Goal: Task Accomplishment & Management: Complete application form

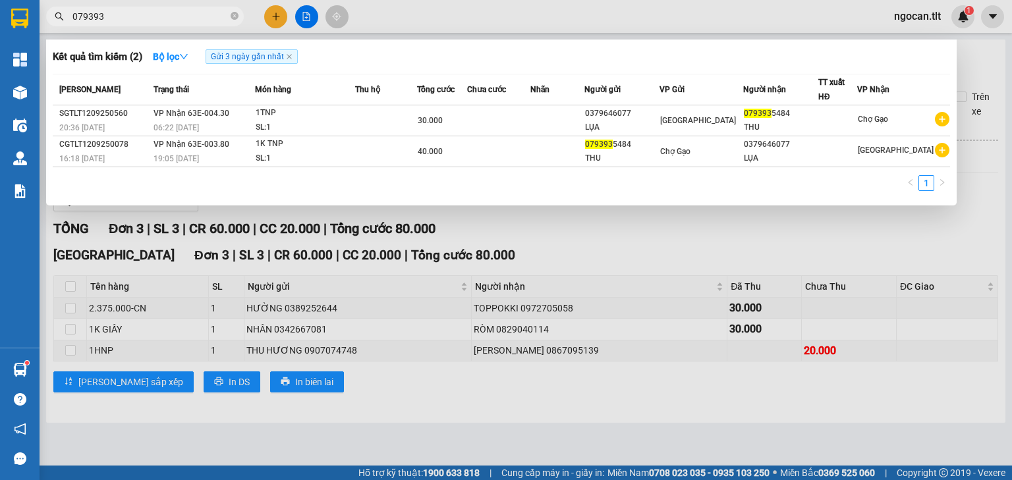
type input "079393"
click at [277, 20] on div at bounding box center [506, 240] width 1012 height 480
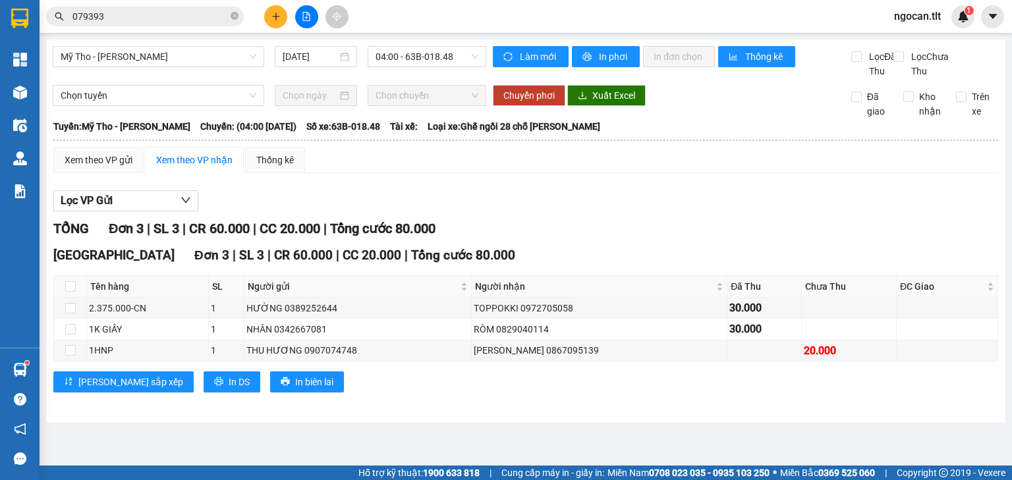
click at [276, 14] on icon "plus" at bounding box center [275, 16] width 1 height 7
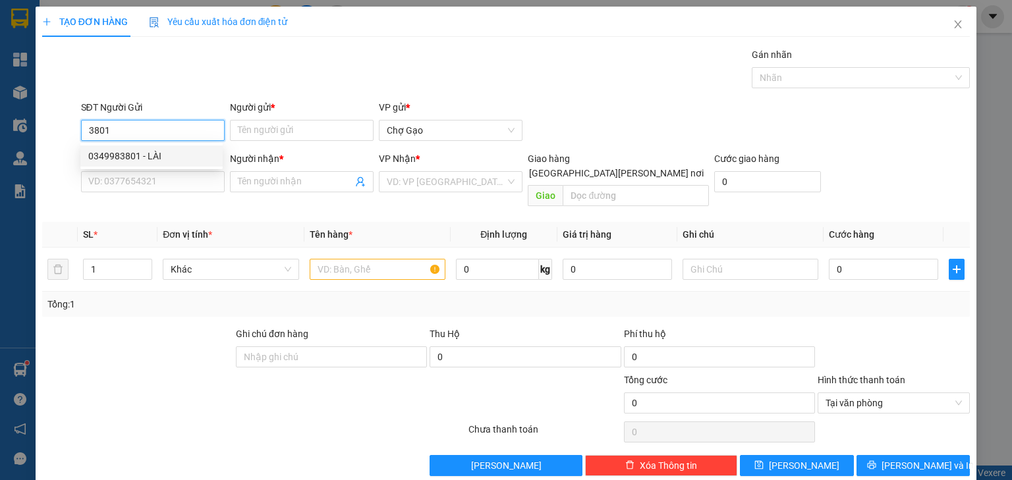
click at [169, 151] on div "0349983801 - LÀI" at bounding box center [151, 156] width 126 height 14
type input "0349983801"
drag, startPoint x: 165, startPoint y: 181, endPoint x: 242, endPoint y: 142, distance: 86.3
click at [166, 181] on input "SĐT Người Nhận *" at bounding box center [153, 181] width 144 height 21
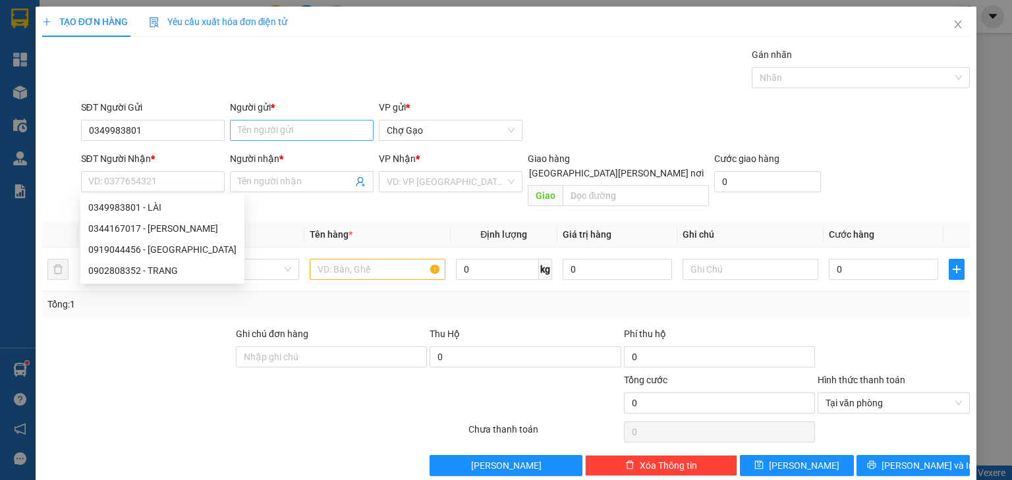
drag, startPoint x: 280, startPoint y: 102, endPoint x: 266, endPoint y: 124, distance: 26.3
click at [280, 103] on div "Người gửi *" at bounding box center [302, 107] width 144 height 14
click at [280, 120] on input "Người gửi *" at bounding box center [302, 130] width 144 height 21
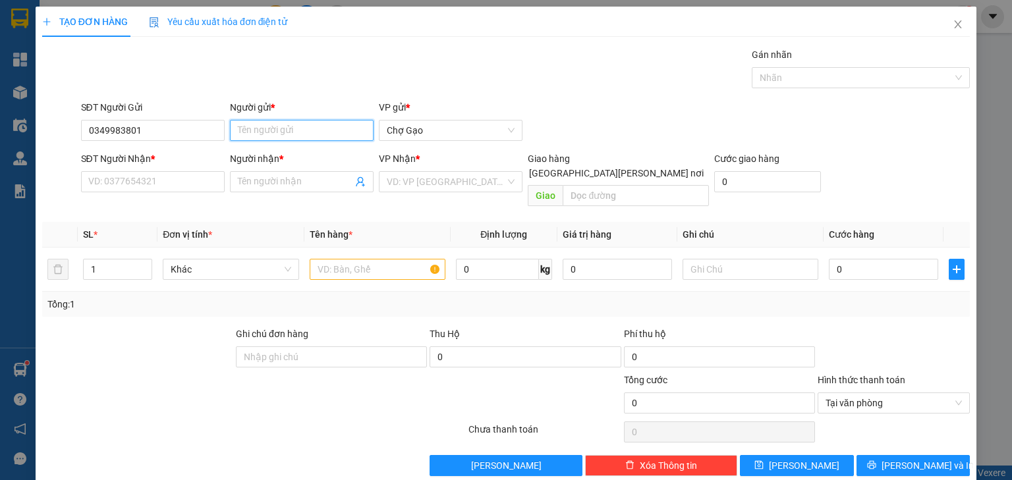
click at [264, 126] on input "Người gửi *" at bounding box center [302, 130] width 144 height 21
type input "LÀI"
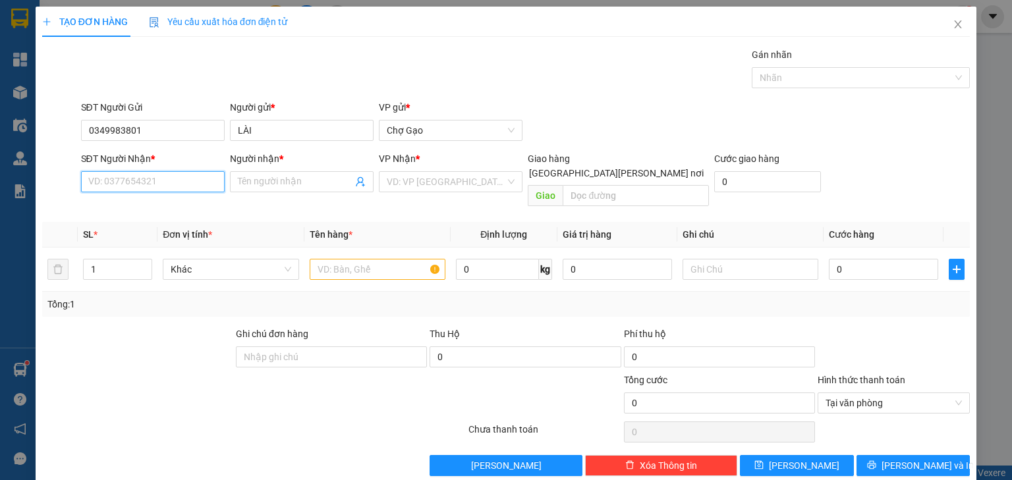
click at [159, 179] on input "SĐT Người Nhận *" at bounding box center [153, 181] width 144 height 21
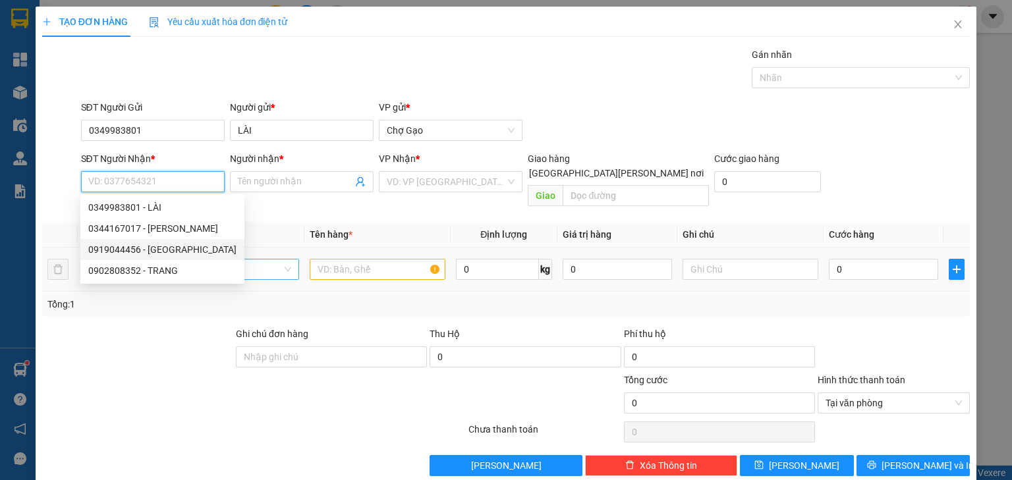
click at [169, 253] on div "0919044456 - HÀ" at bounding box center [162, 249] width 148 height 14
type input "0919044456"
type input "HÀ"
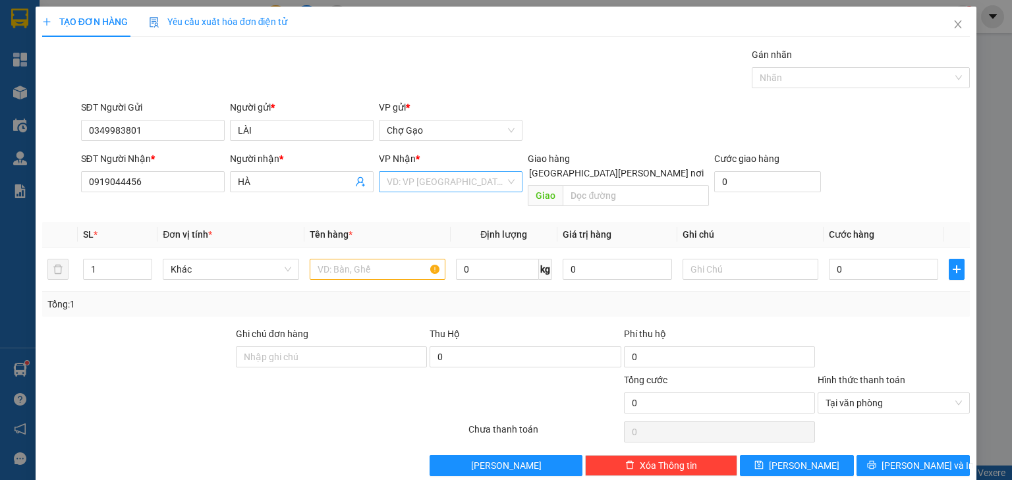
click at [404, 187] on input "search" at bounding box center [446, 182] width 119 height 20
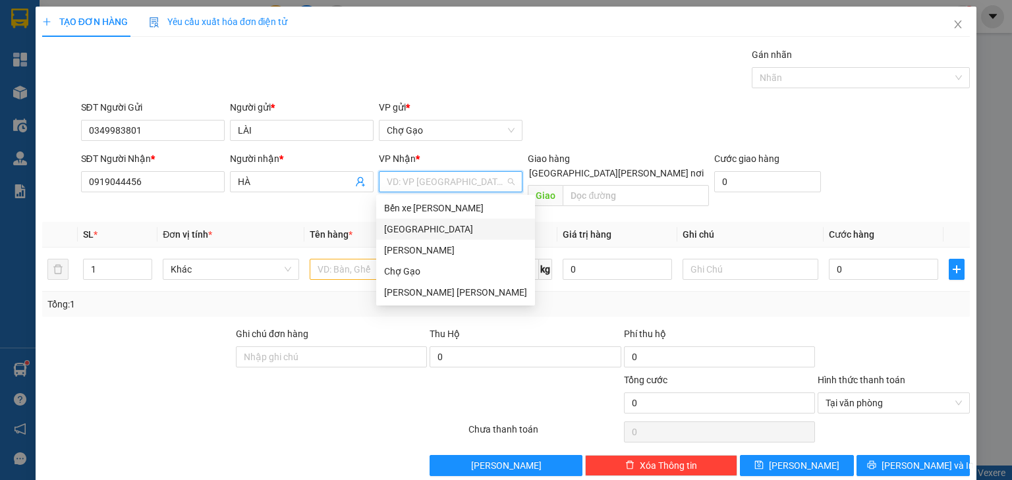
click at [399, 234] on div "[GEOGRAPHIC_DATA]" at bounding box center [455, 229] width 143 height 14
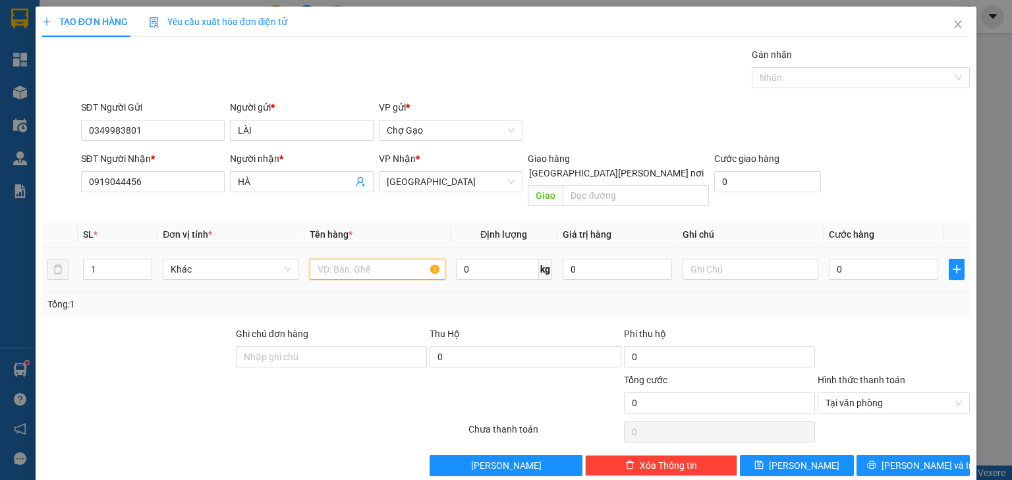
click at [350, 259] on input "text" at bounding box center [378, 269] width 136 height 21
type input "1TNP - TRỨNG"
click at [857, 259] on input "0" at bounding box center [882, 269] width 109 height 21
type input "3"
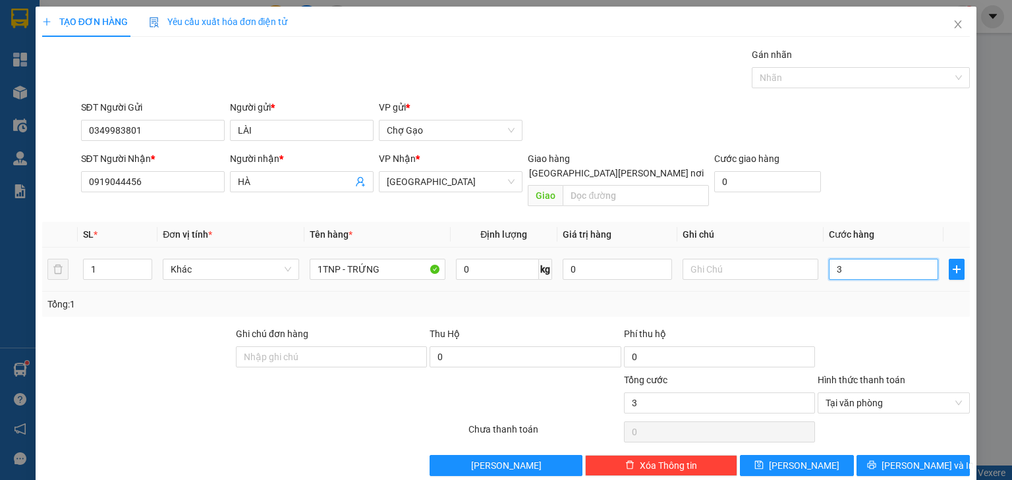
type input "30"
type input "30.000"
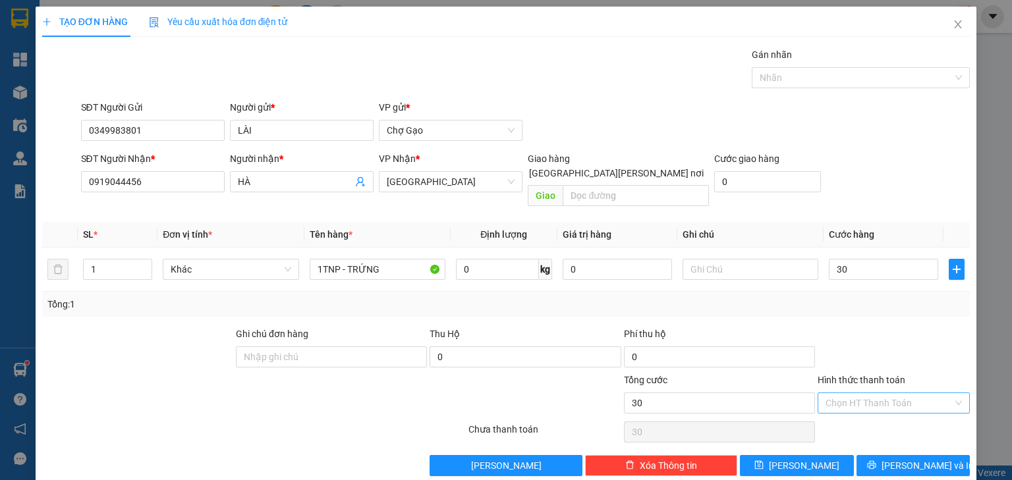
type input "30.000"
click at [917, 469] on div "TẠO ĐƠN HÀNG Yêu cầu xuất hóa đơn điện tử Transit Pickup Surcharge Ids Transit …" at bounding box center [506, 246] width 940 height 479
click at [920, 458] on button "Lưu và In" at bounding box center [913, 465] width 114 height 21
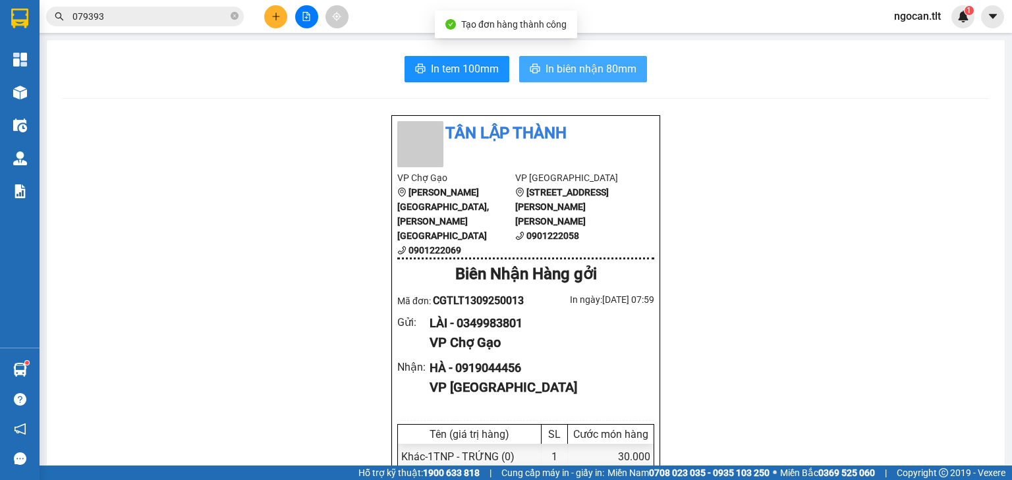
click at [616, 74] on span "In biên nhận 80mm" at bounding box center [590, 69] width 91 height 16
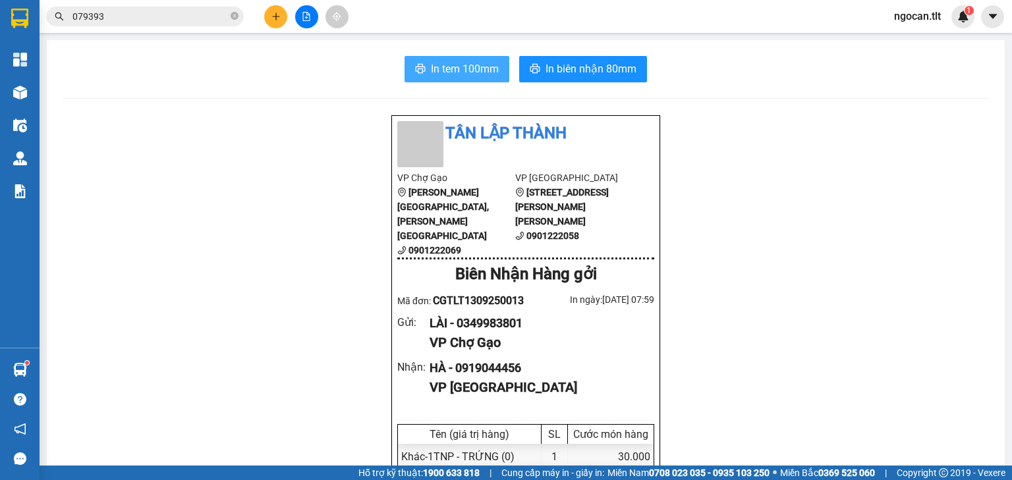
click at [475, 74] on span "In tem 100mm" at bounding box center [465, 69] width 68 height 16
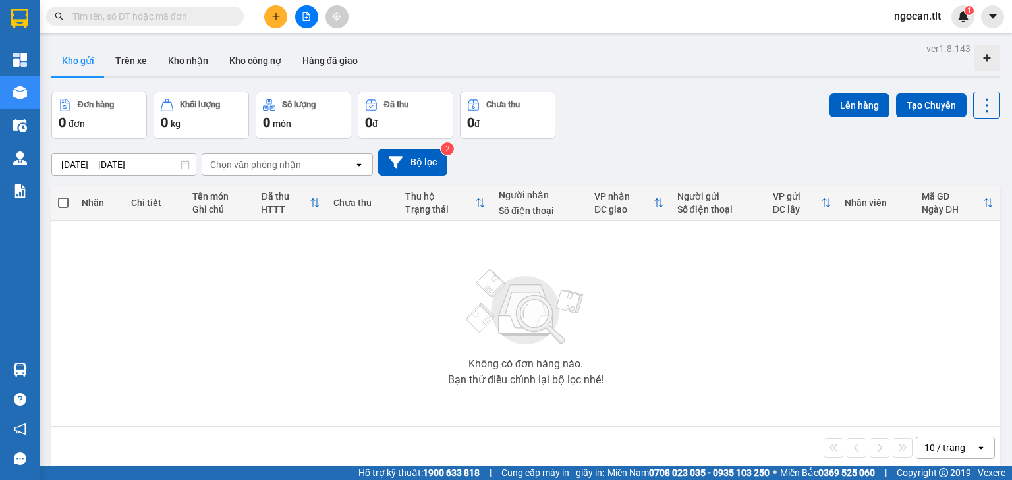
click at [145, 11] on input "text" at bounding box center [149, 16] width 155 height 14
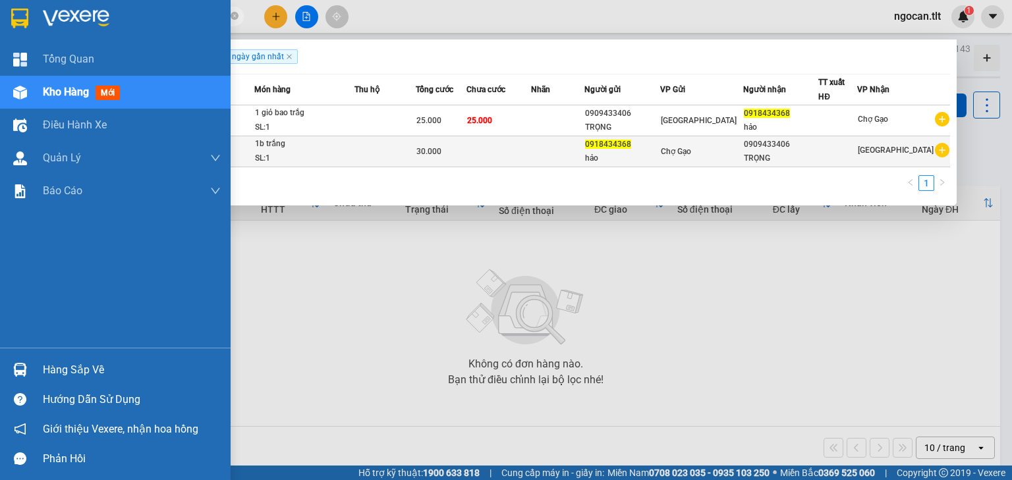
drag, startPoint x: 128, startPoint y: 13, endPoint x: 726, endPoint y: 139, distance: 611.1
click at [11, 1] on section "Kết quả [PERSON_NAME] ( 2 ) Bộ lọc Gửi 3 ngày gần nhất Mã ĐH Trạng thái Món hàn…" at bounding box center [506, 240] width 1012 height 480
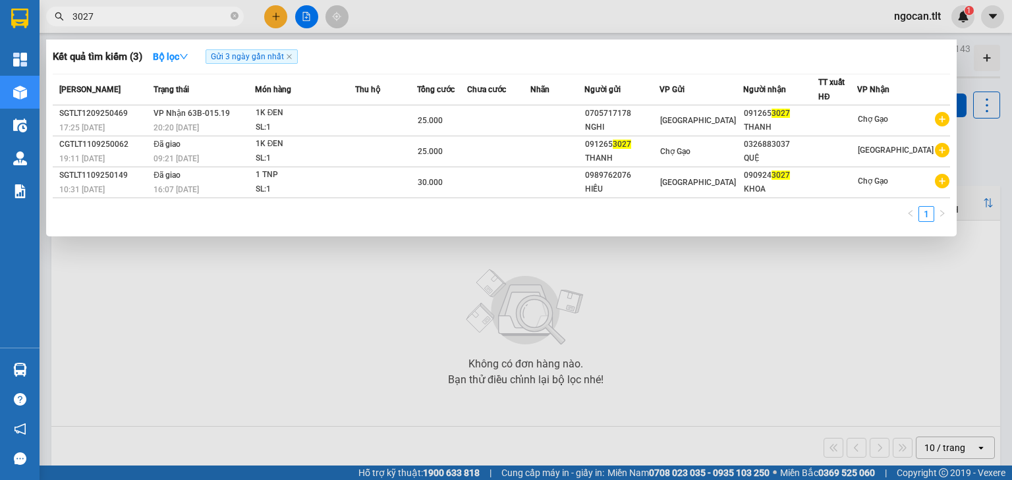
type input "3027"
click at [169, 22] on input "3027" at bounding box center [149, 16] width 155 height 14
